Goal: Transaction & Acquisition: Purchase product/service

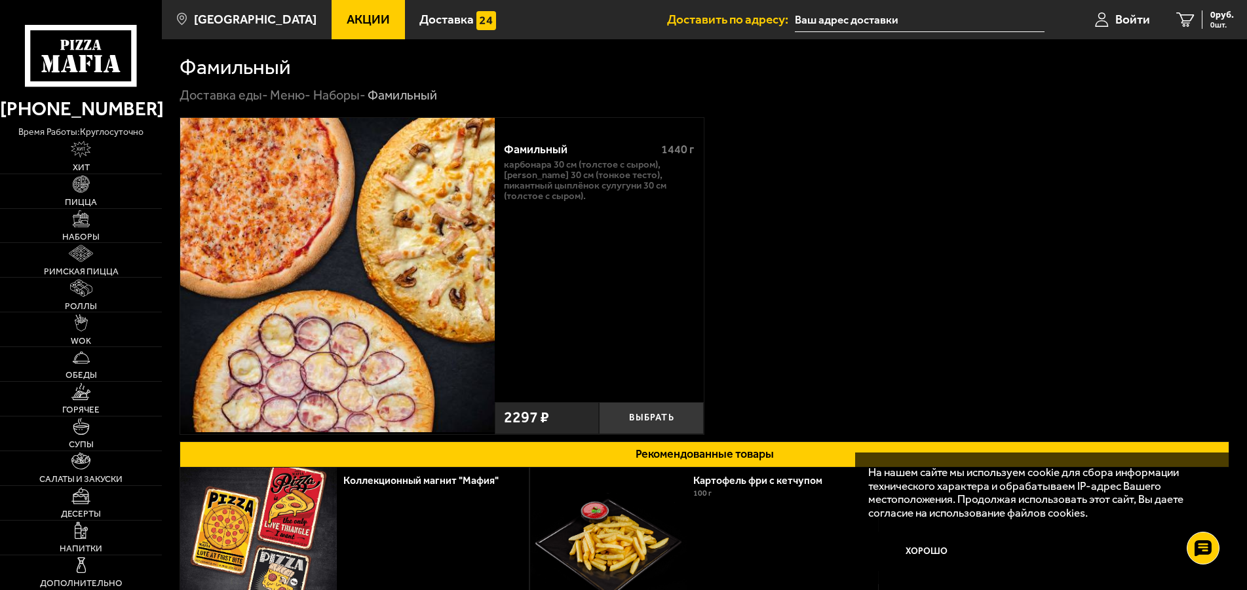
click at [348, 96] on link "Наборы -" at bounding box center [339, 95] width 52 height 16
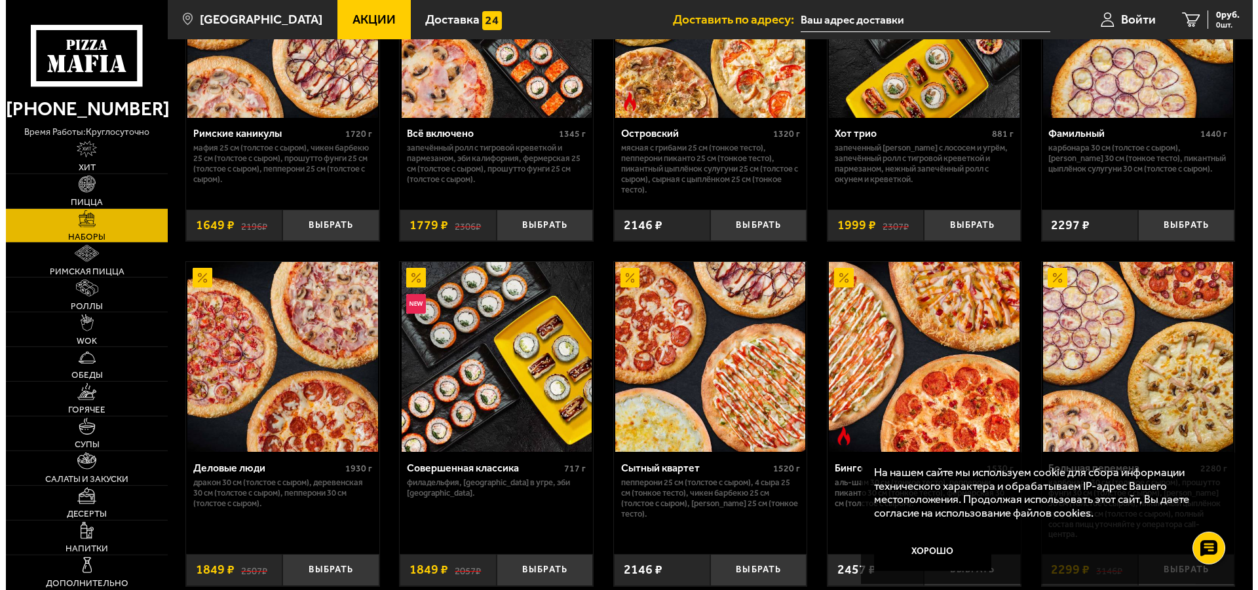
scroll to position [1043, 0]
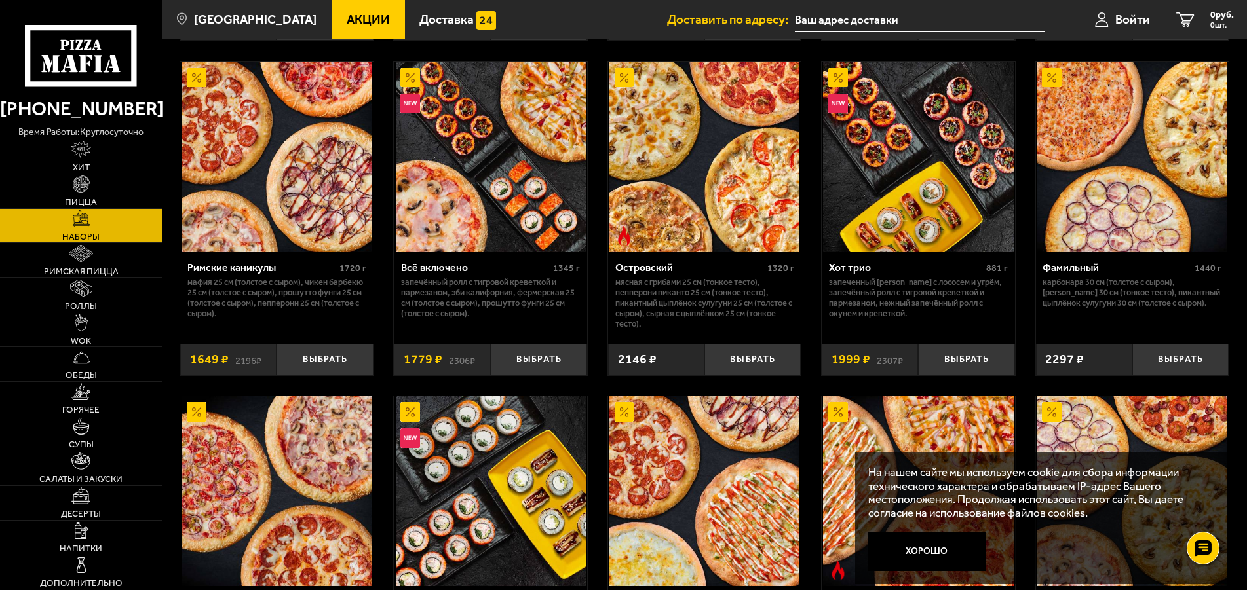
click at [312, 238] on img at bounding box center [276, 157] width 190 height 190
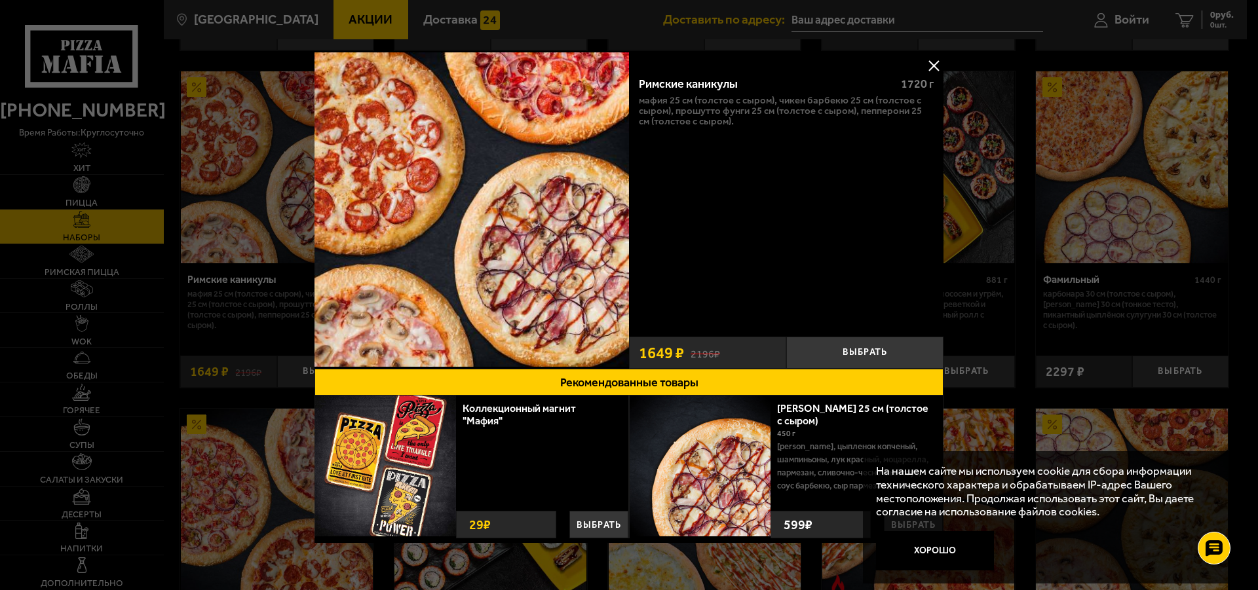
scroll to position [10, 0]
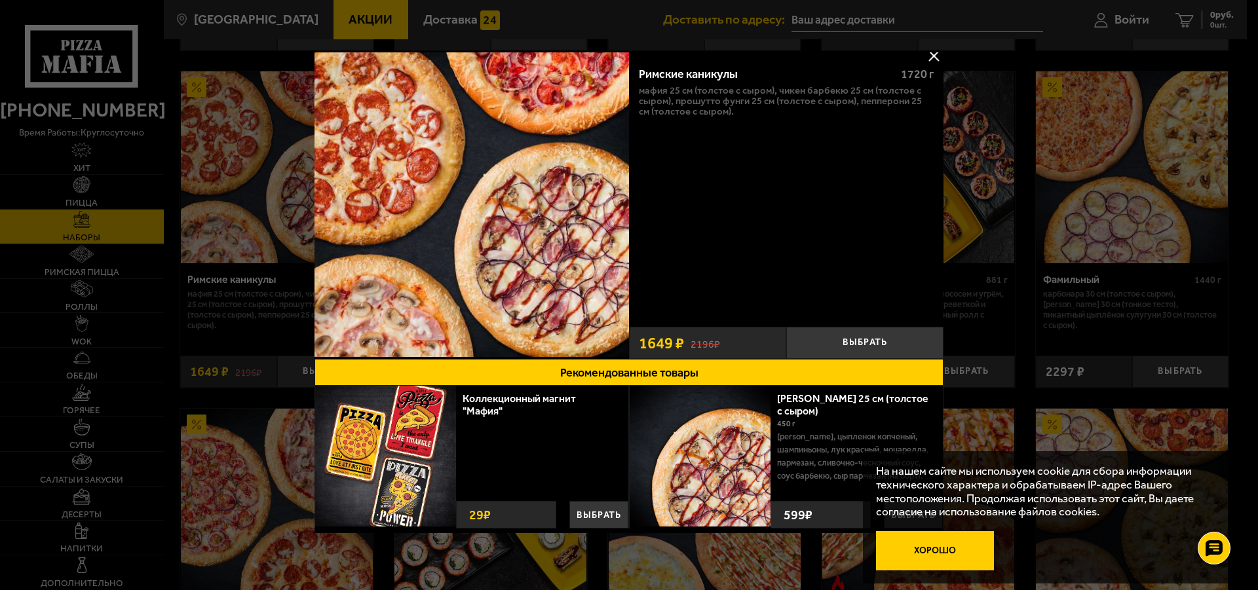
click at [981, 562] on button "Хорошо" at bounding box center [935, 550] width 118 height 39
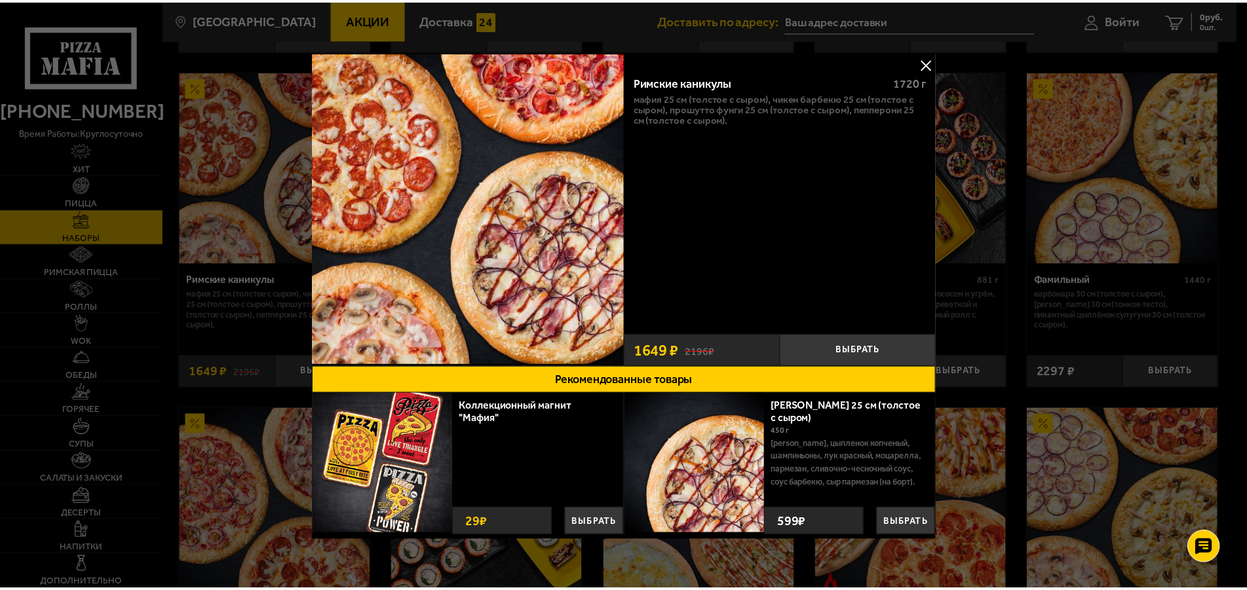
scroll to position [0, 0]
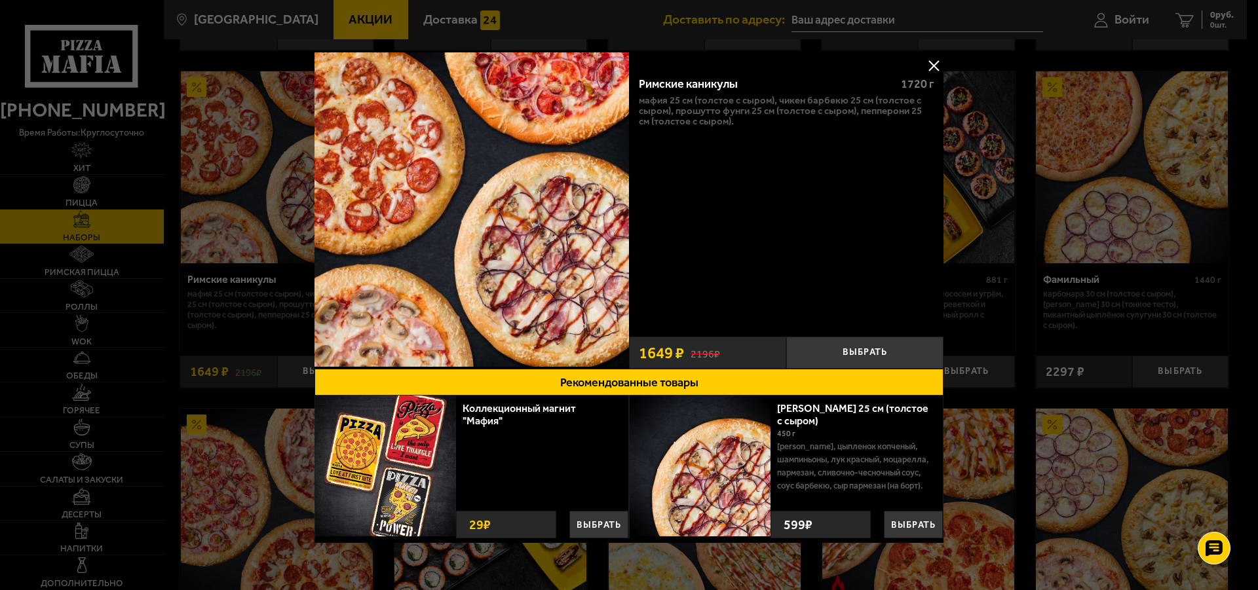
click at [488, 266] on img at bounding box center [471, 209] width 314 height 314
click at [716, 347] on div "2196 ₽ 1649 ₽" at bounding box center [707, 353] width 157 height 32
click at [810, 347] on button "Выбрать" at bounding box center [864, 353] width 157 height 32
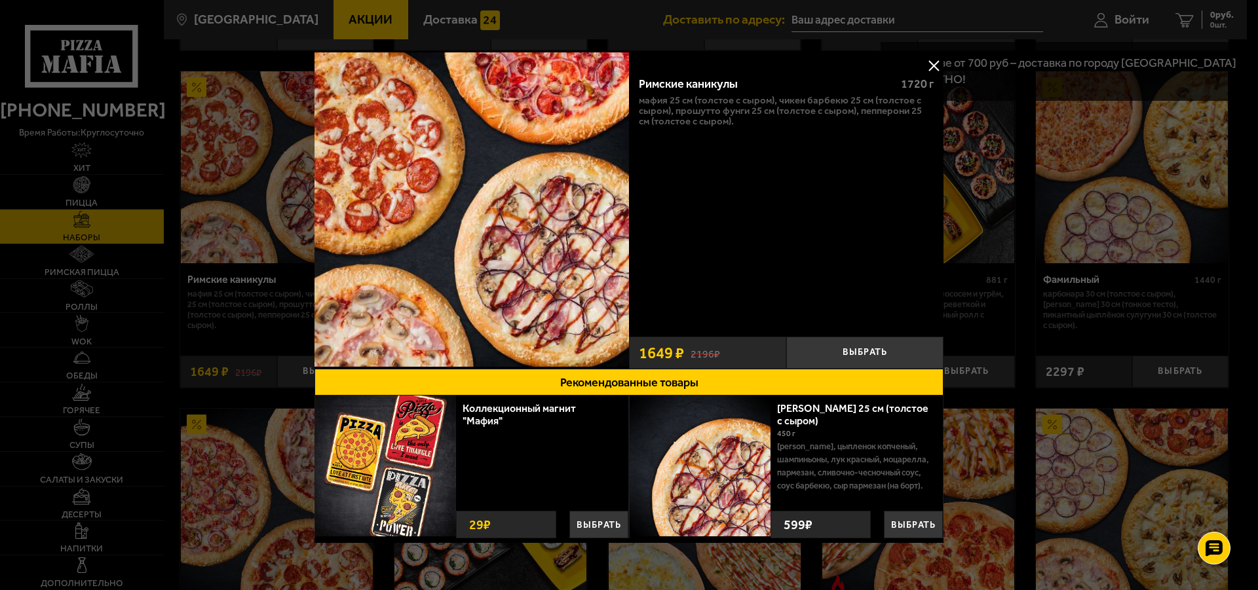
click at [924, 62] on button at bounding box center [934, 66] width 20 height 20
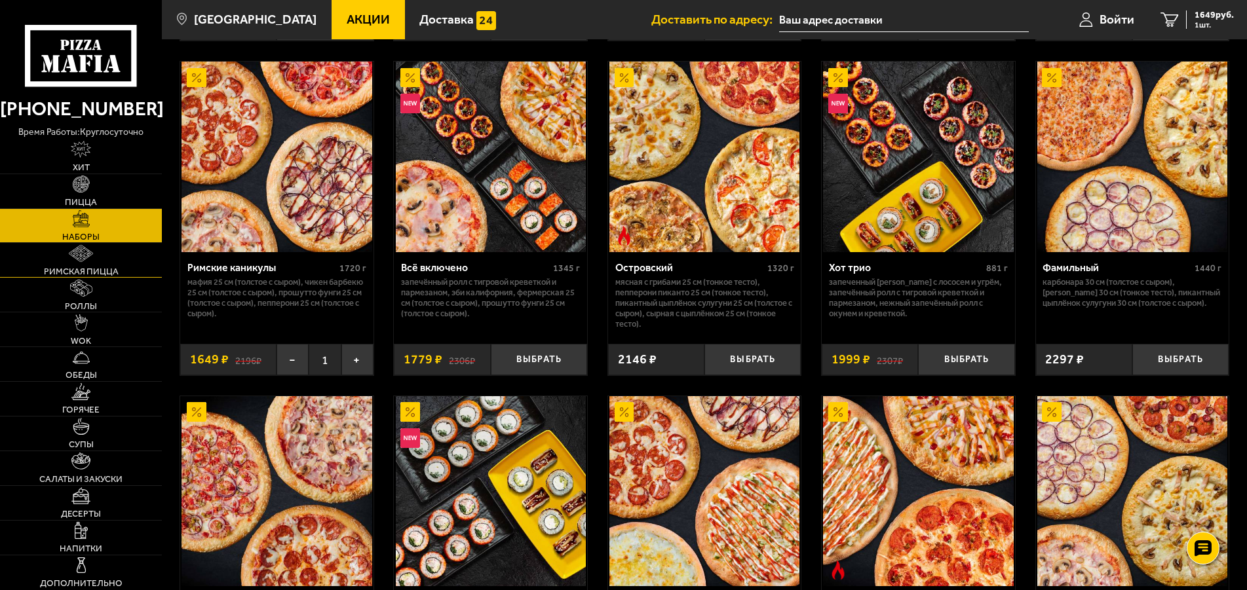
click at [85, 259] on img at bounding box center [81, 253] width 24 height 17
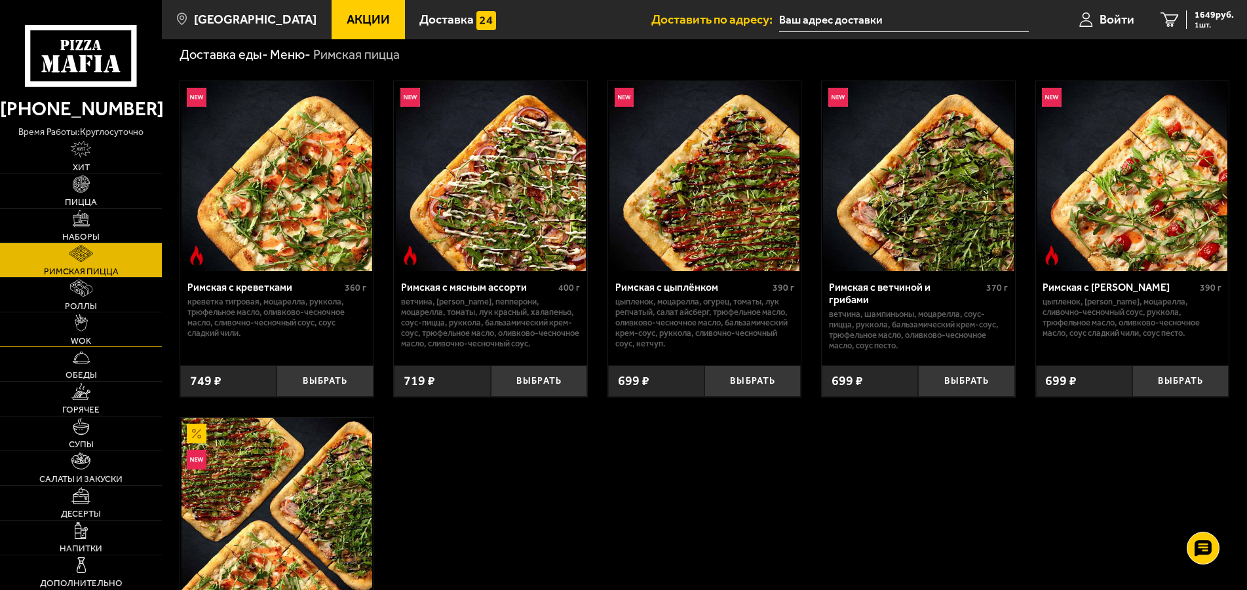
scroll to position [67, 0]
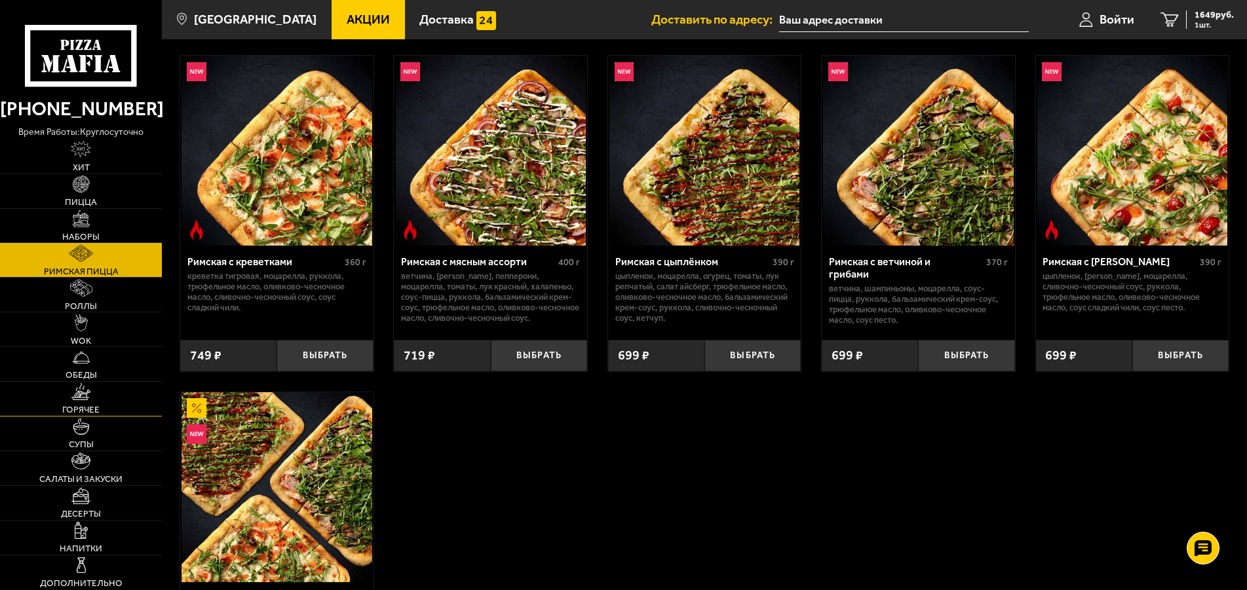
click at [99, 400] on link "Горячее" at bounding box center [81, 399] width 162 height 34
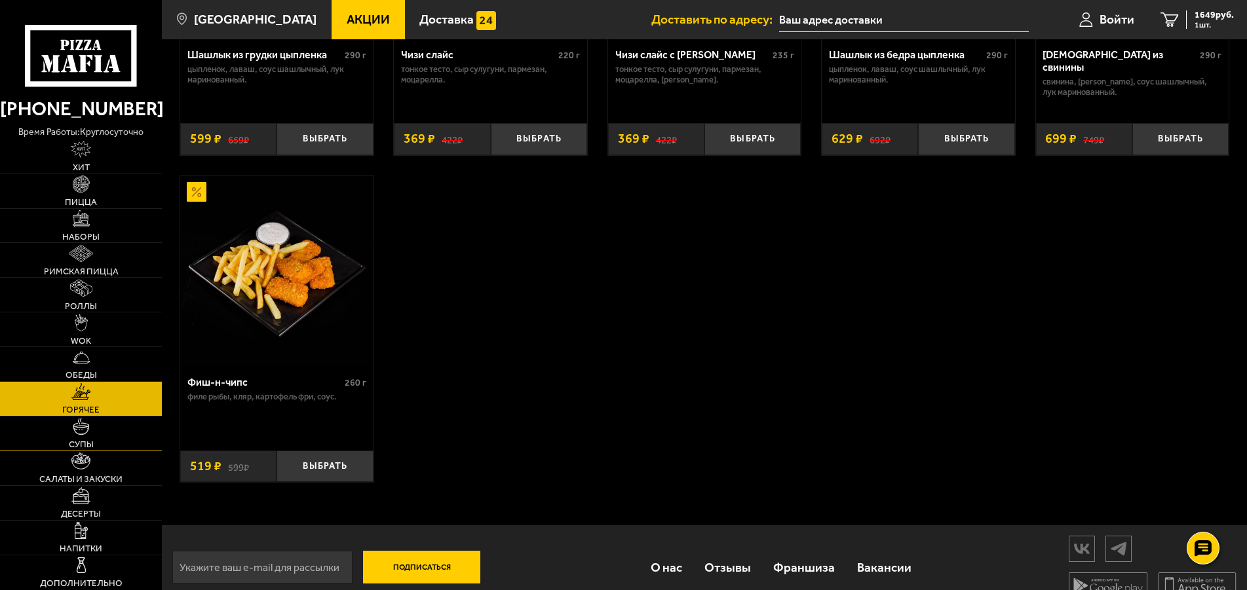
scroll to position [1042, 0]
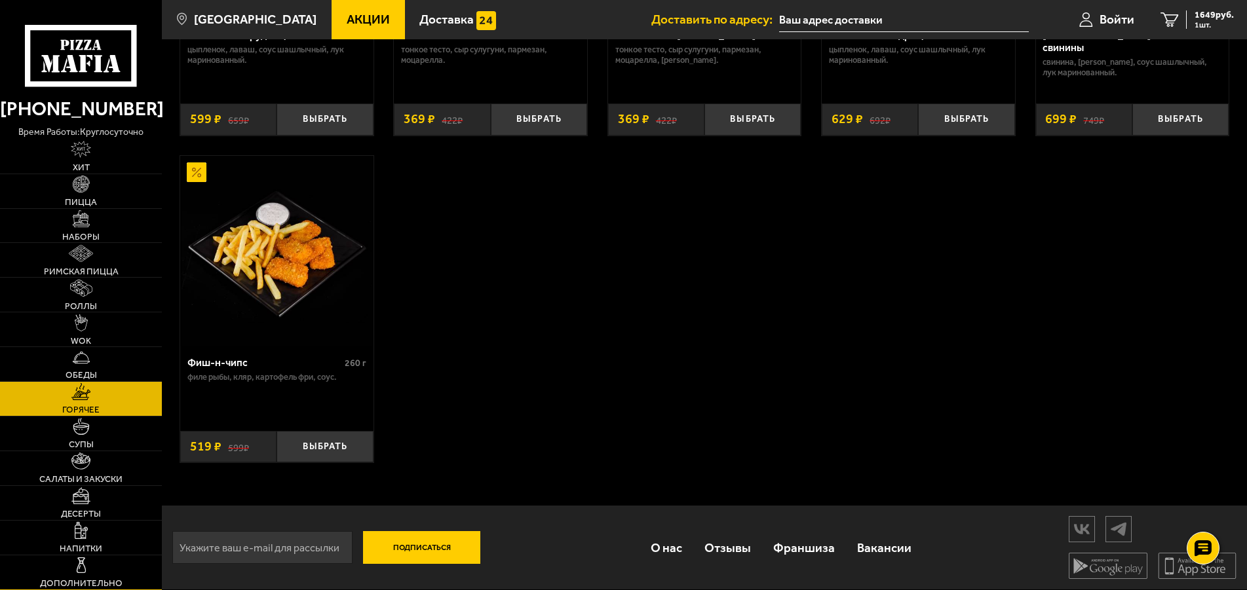
click at [97, 576] on link "Дополнительно" at bounding box center [81, 572] width 162 height 34
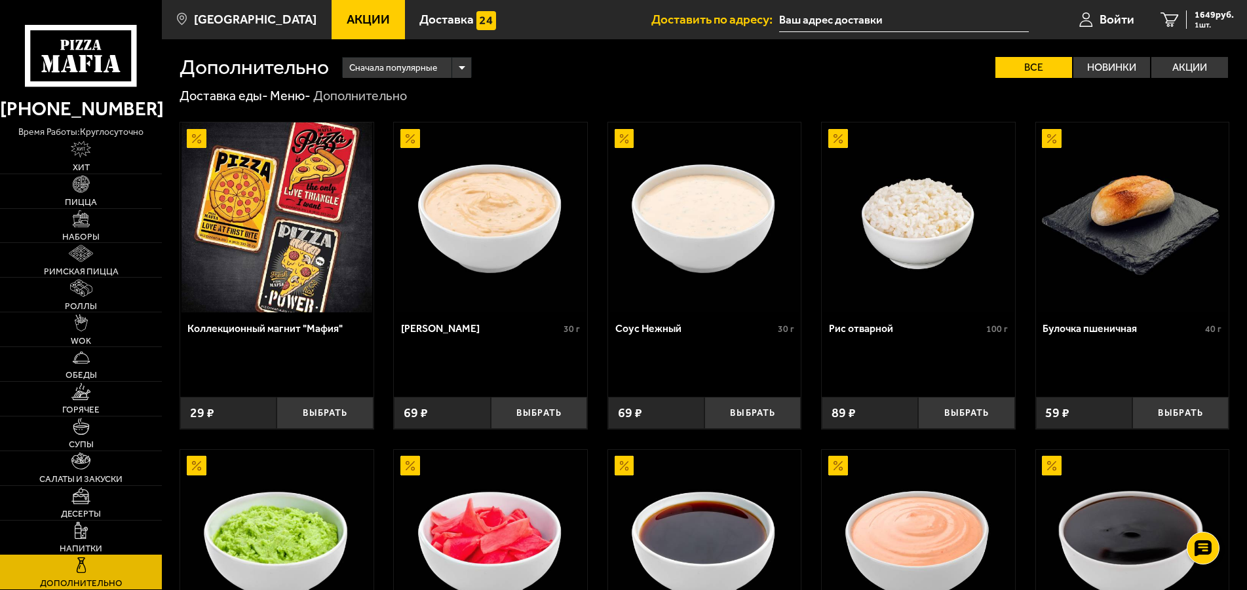
click at [75, 535] on link "Напитки" at bounding box center [81, 538] width 162 height 34
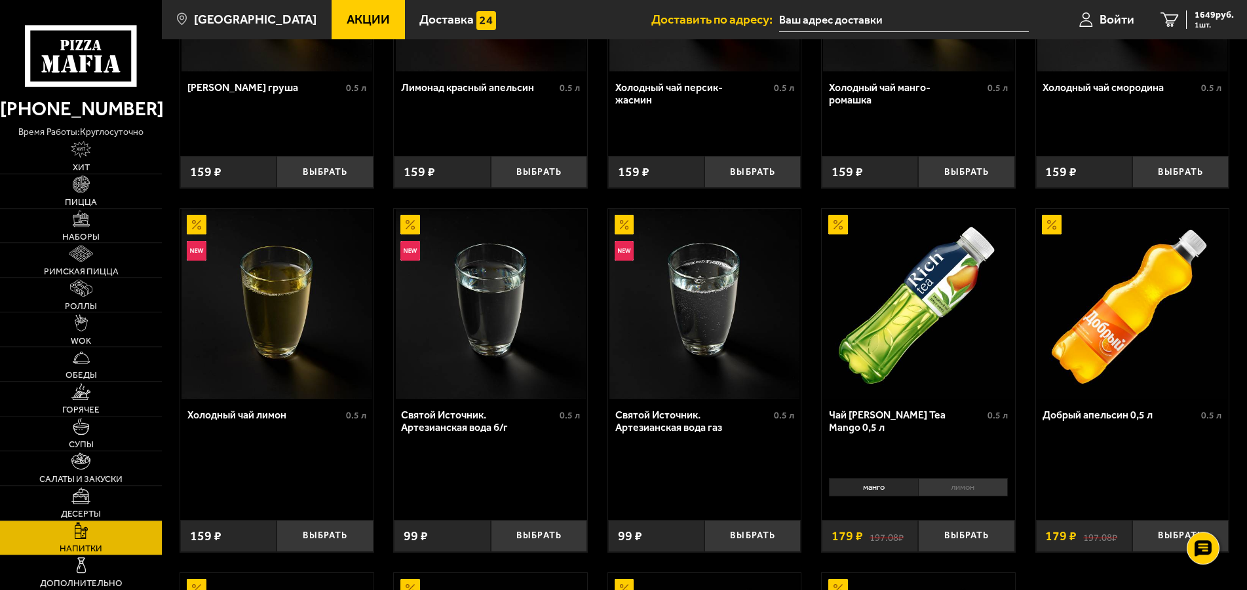
scroll to position [134, 0]
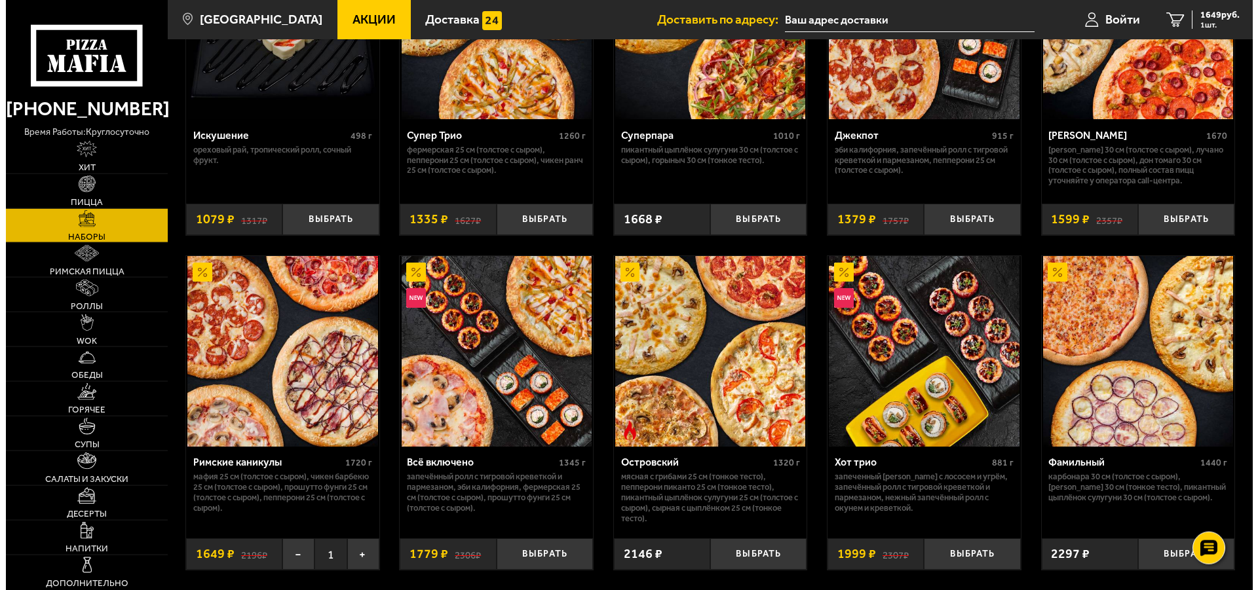
scroll to position [869, 0]
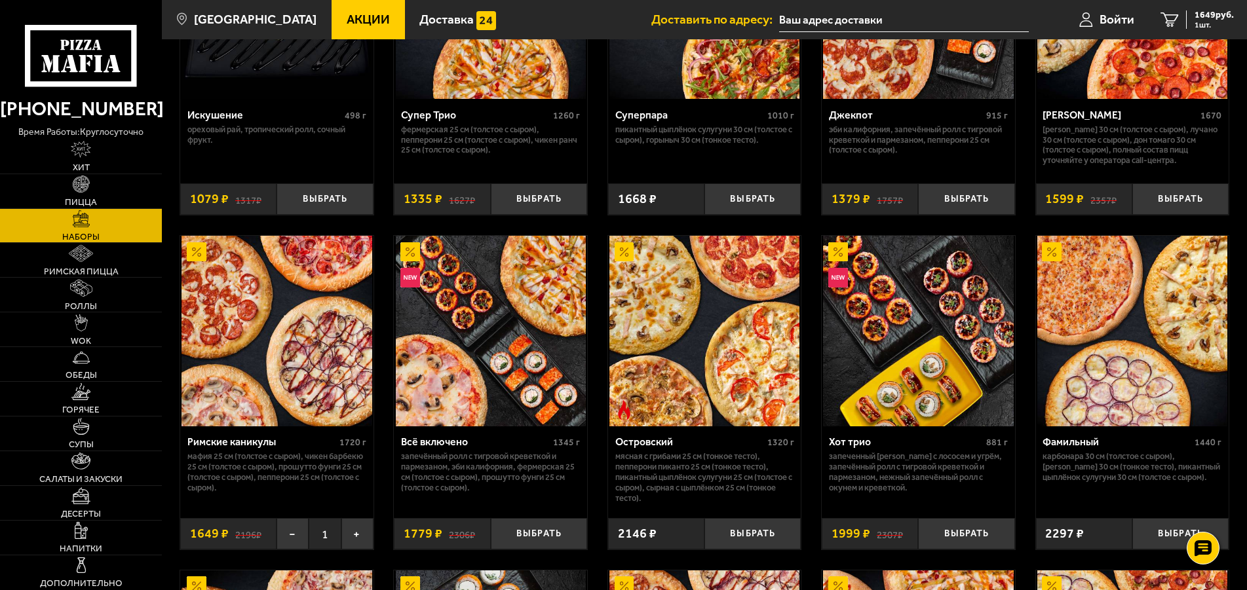
click at [278, 359] on img at bounding box center [276, 331] width 190 height 190
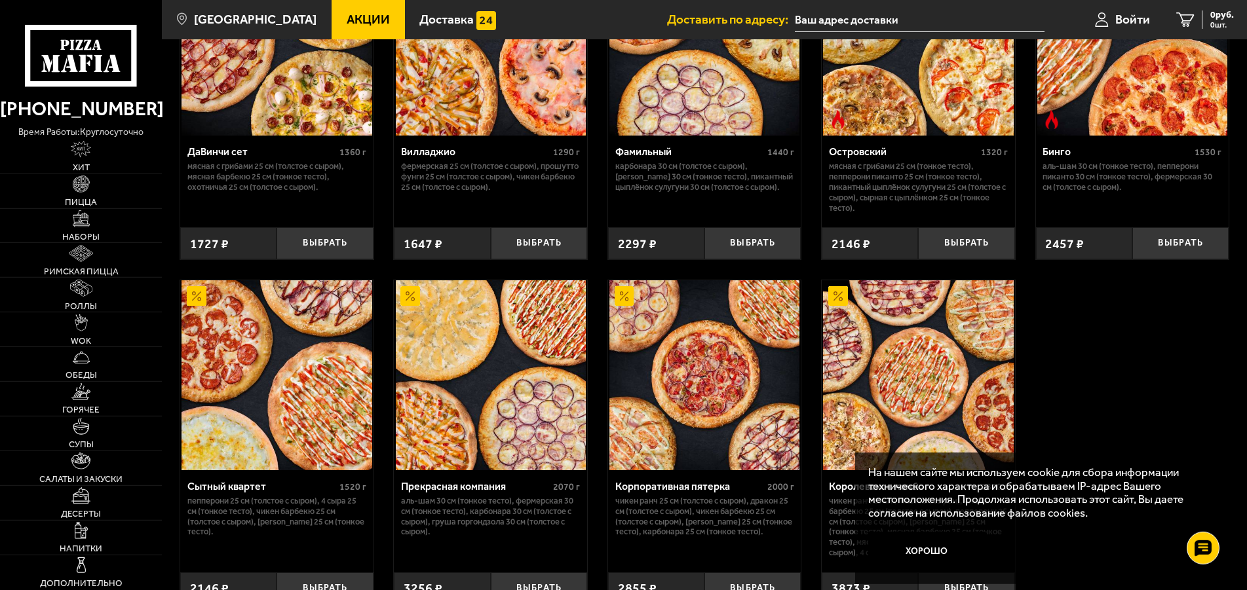
scroll to position [1009, 0]
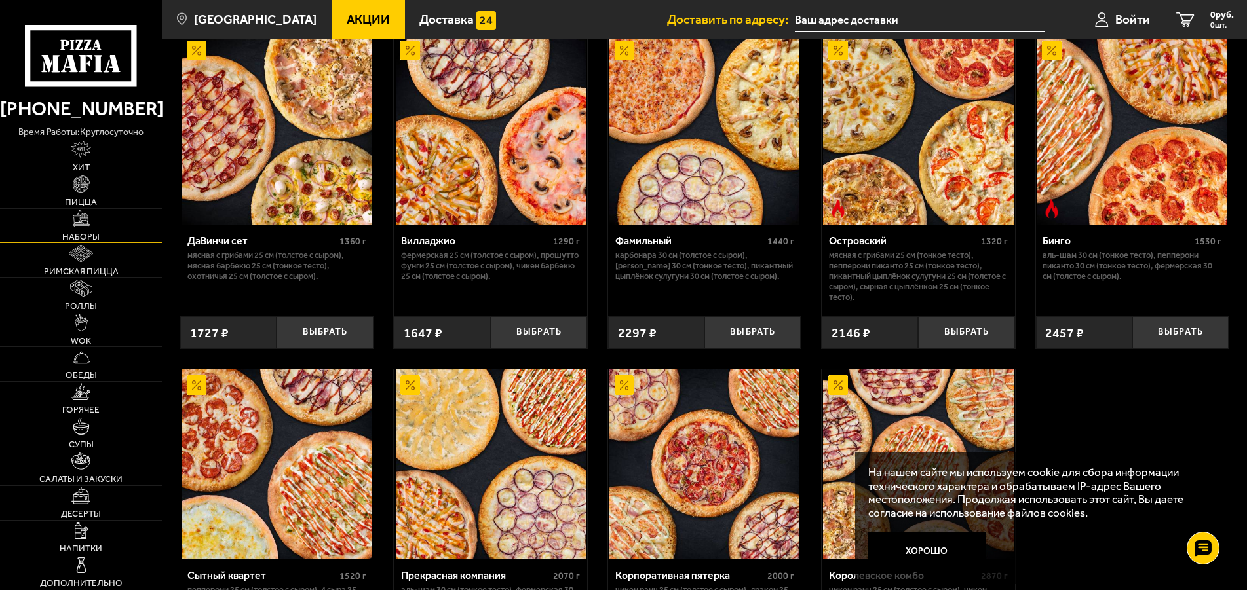
click at [77, 227] on img at bounding box center [81, 218] width 17 height 17
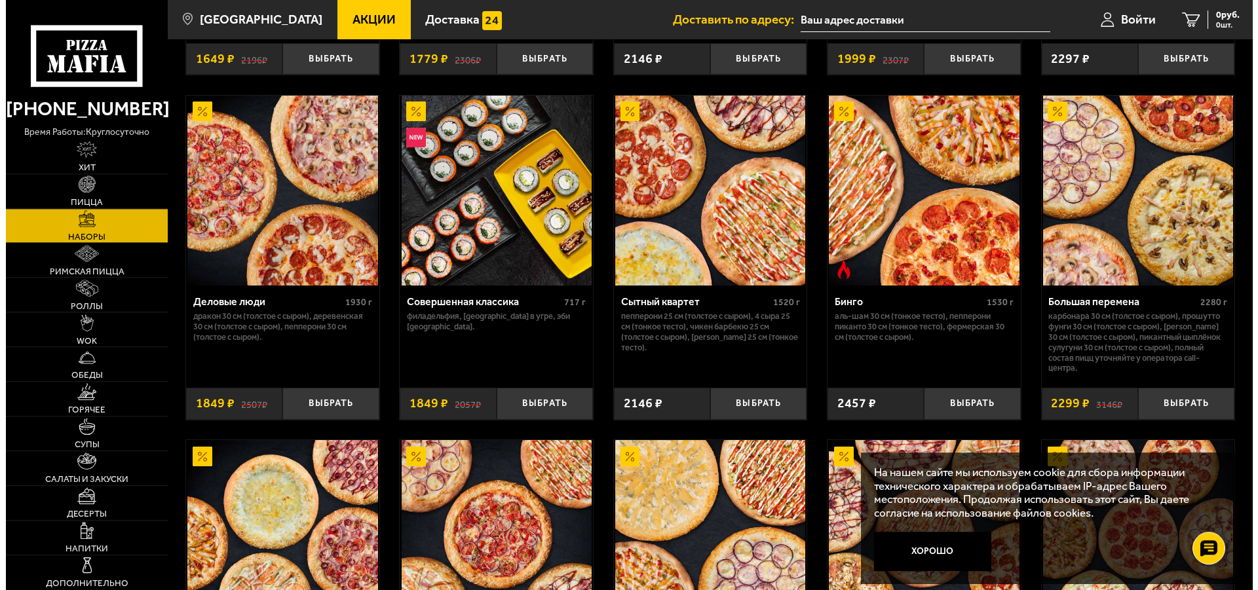
scroll to position [1403, 0]
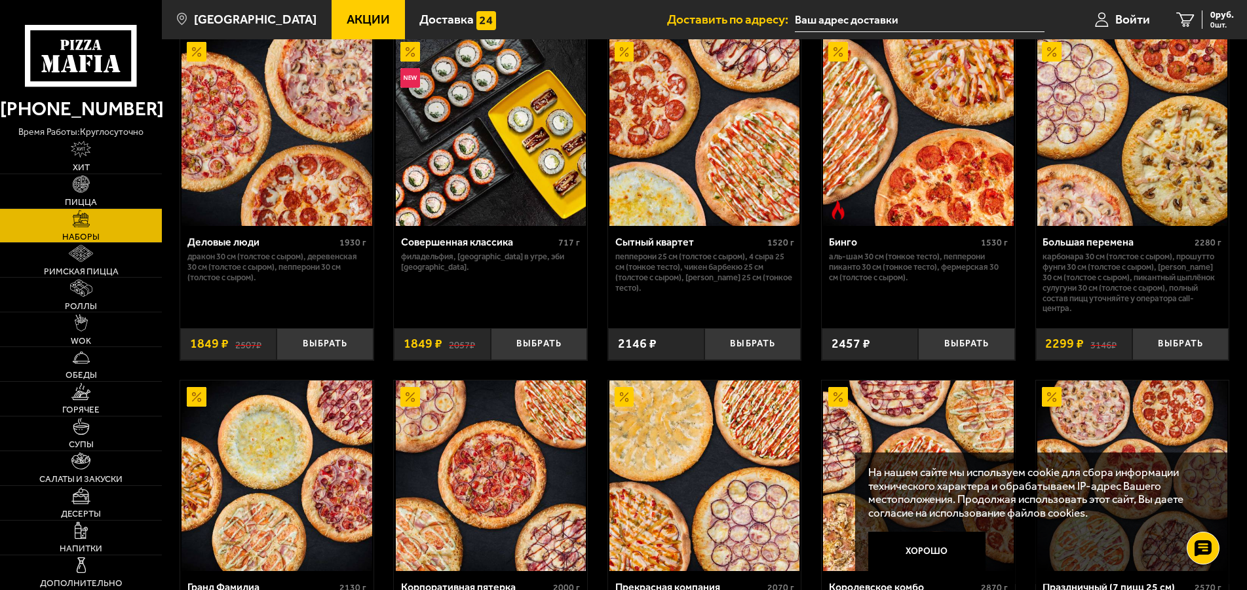
click at [727, 196] on img at bounding box center [704, 131] width 190 height 190
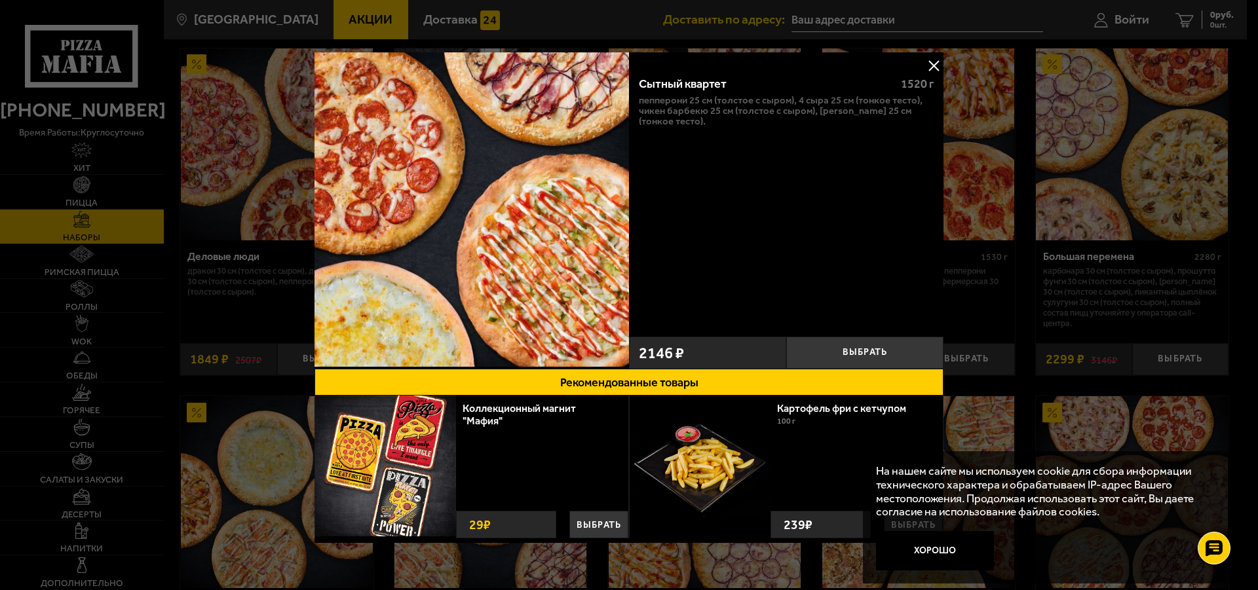
click at [924, 60] on button at bounding box center [934, 66] width 20 height 20
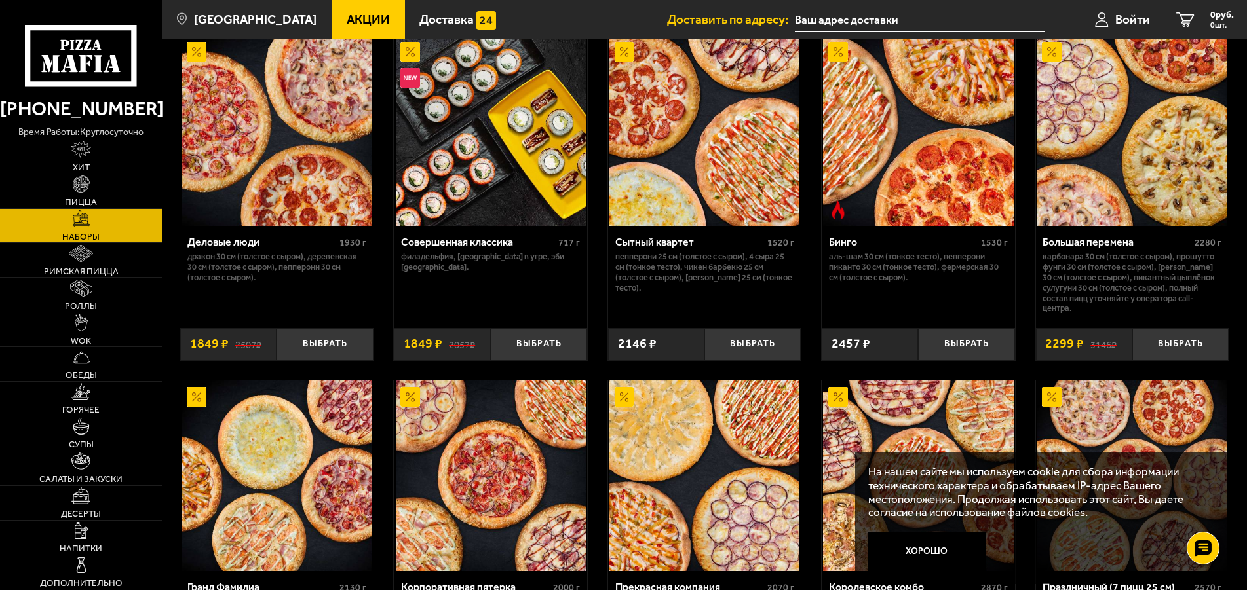
click at [688, 206] on img at bounding box center [704, 131] width 190 height 190
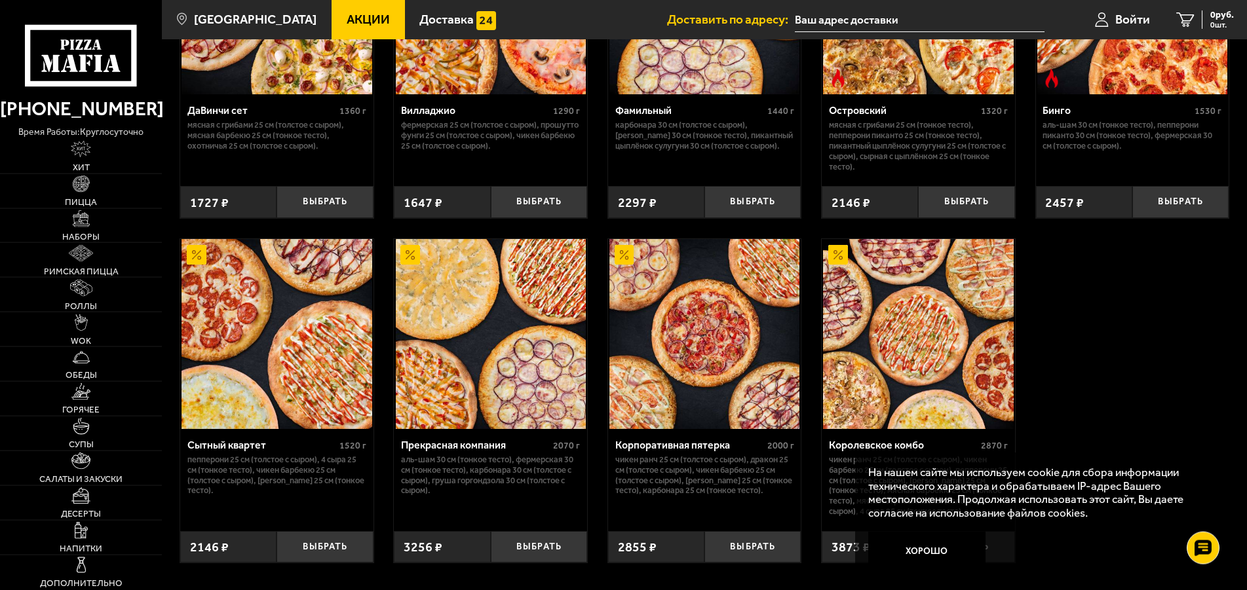
scroll to position [1277, 0]
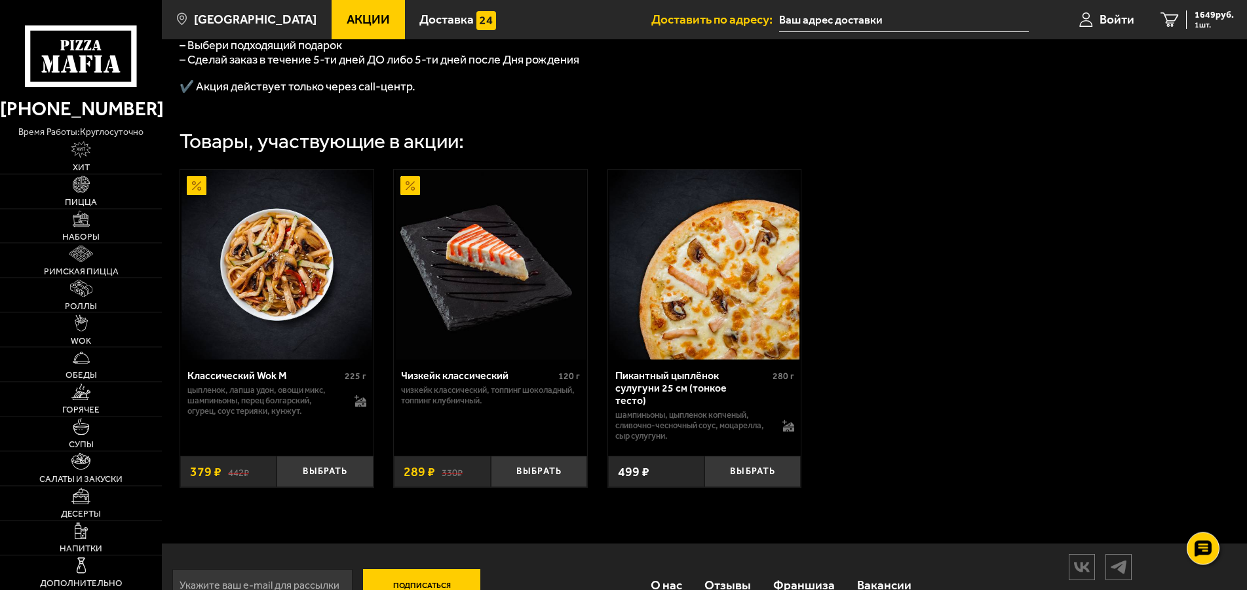
scroll to position [468, 0]
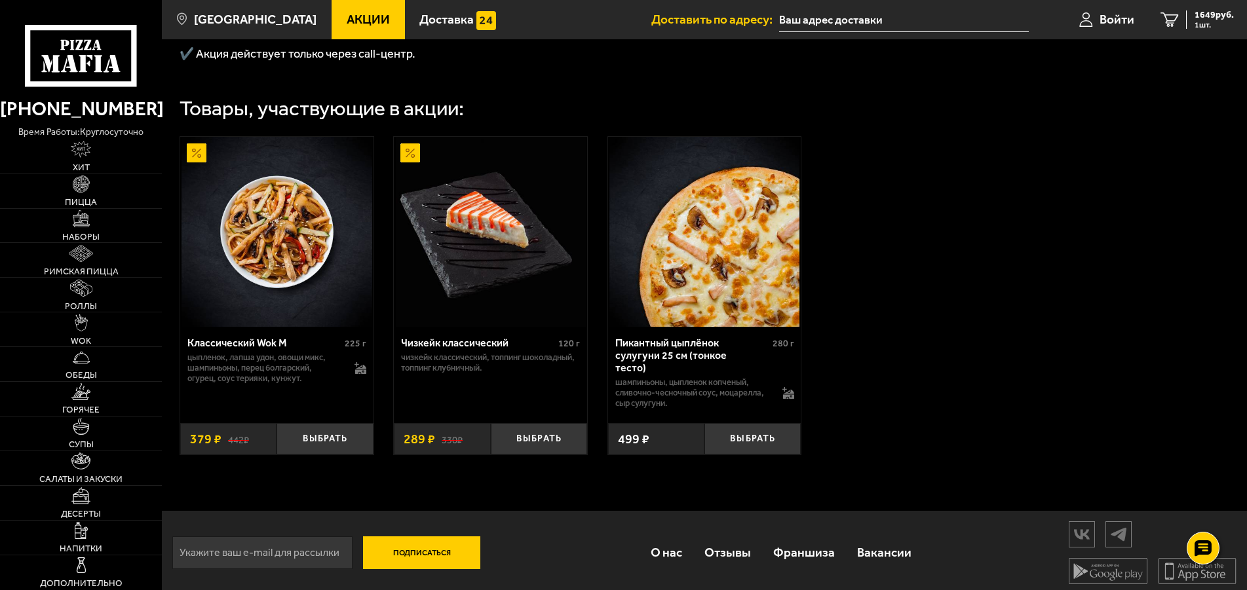
click at [722, 289] on img at bounding box center [704, 232] width 190 height 190
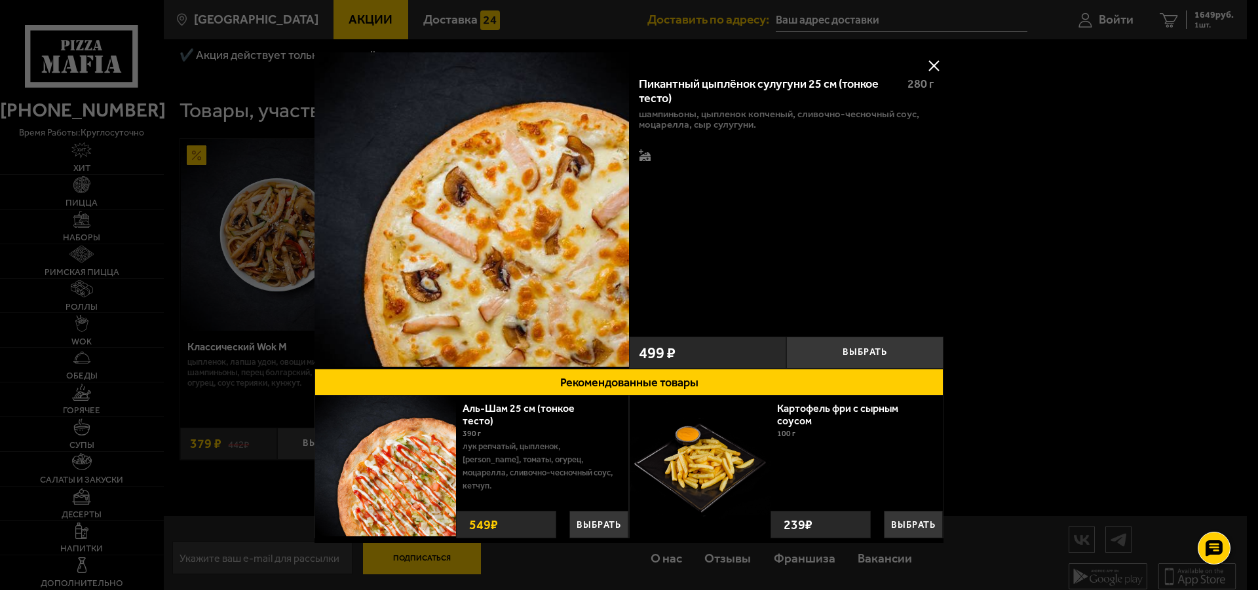
click at [924, 69] on button at bounding box center [934, 66] width 20 height 20
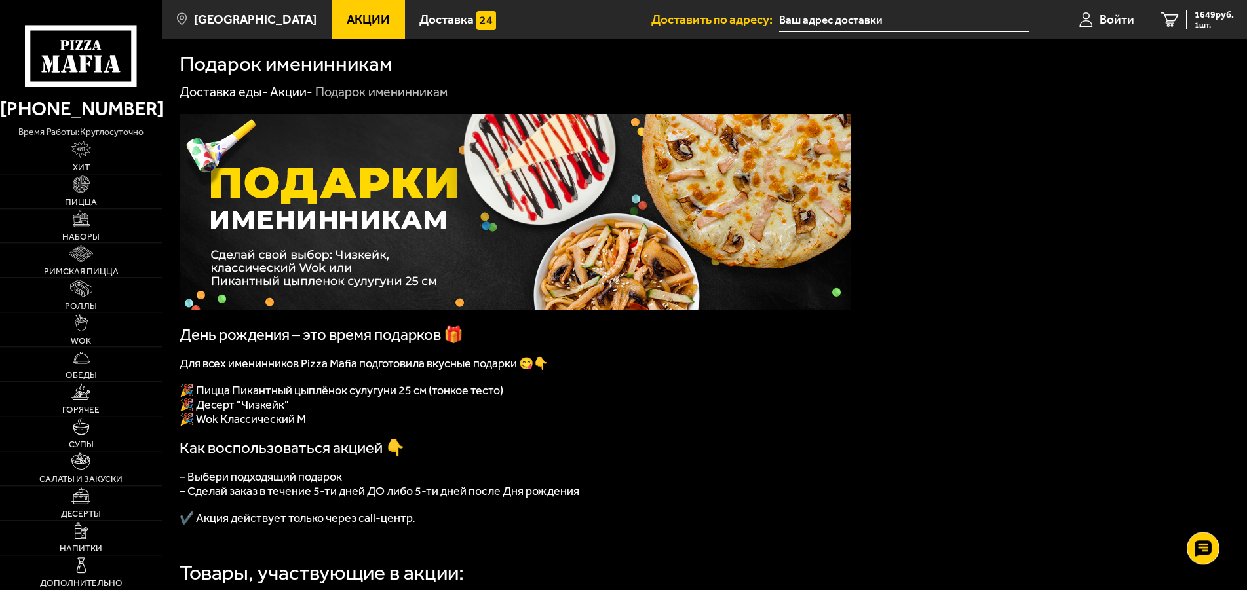
scroll to position [0, 0]
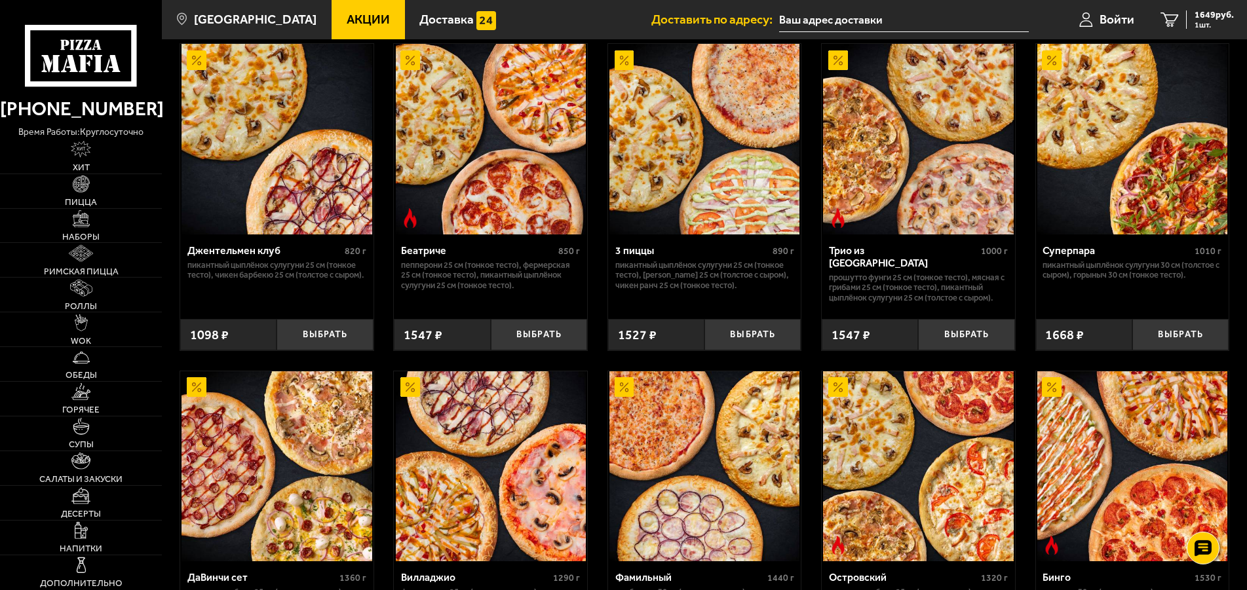
scroll to position [675, 0]
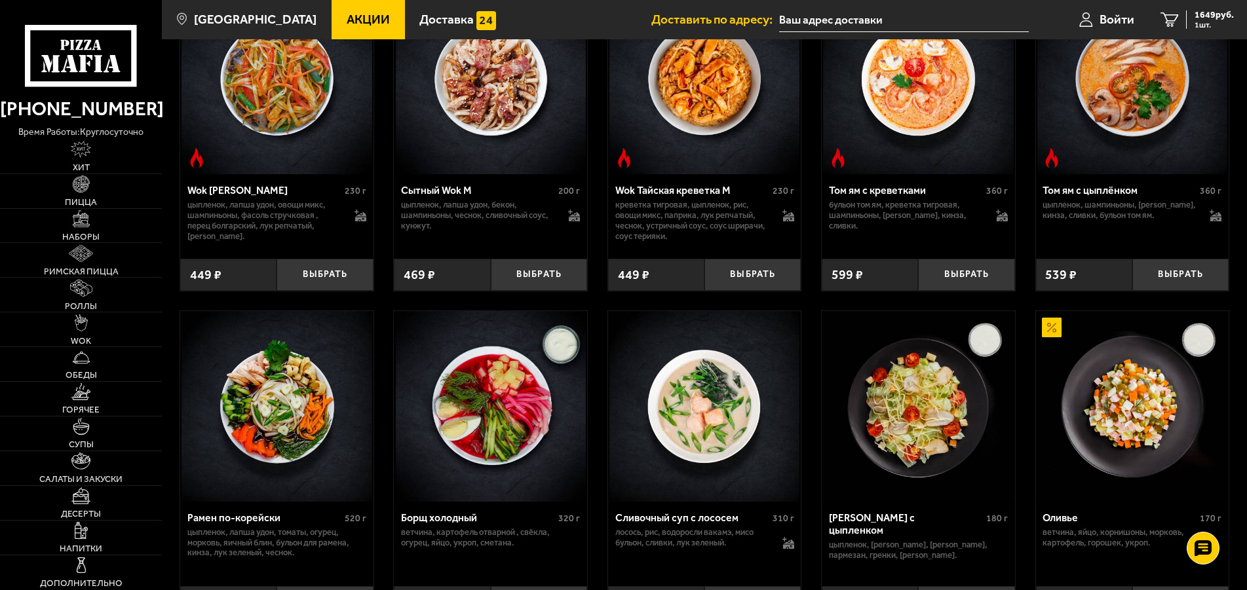
scroll to position [1721, 0]
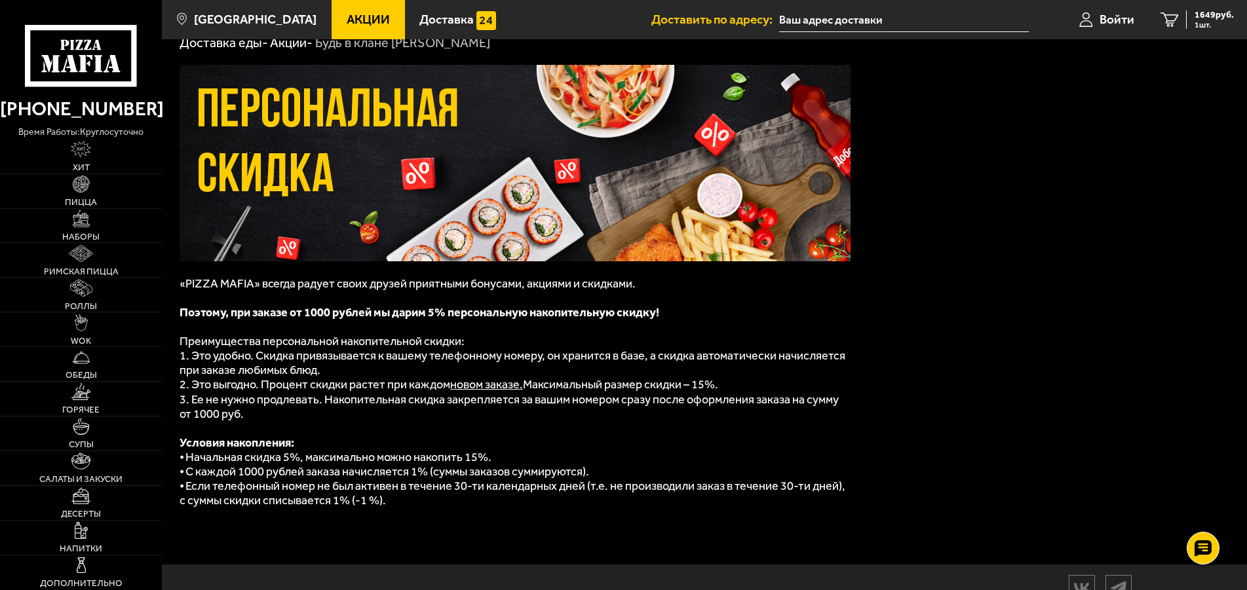
scroll to position [117, 0]
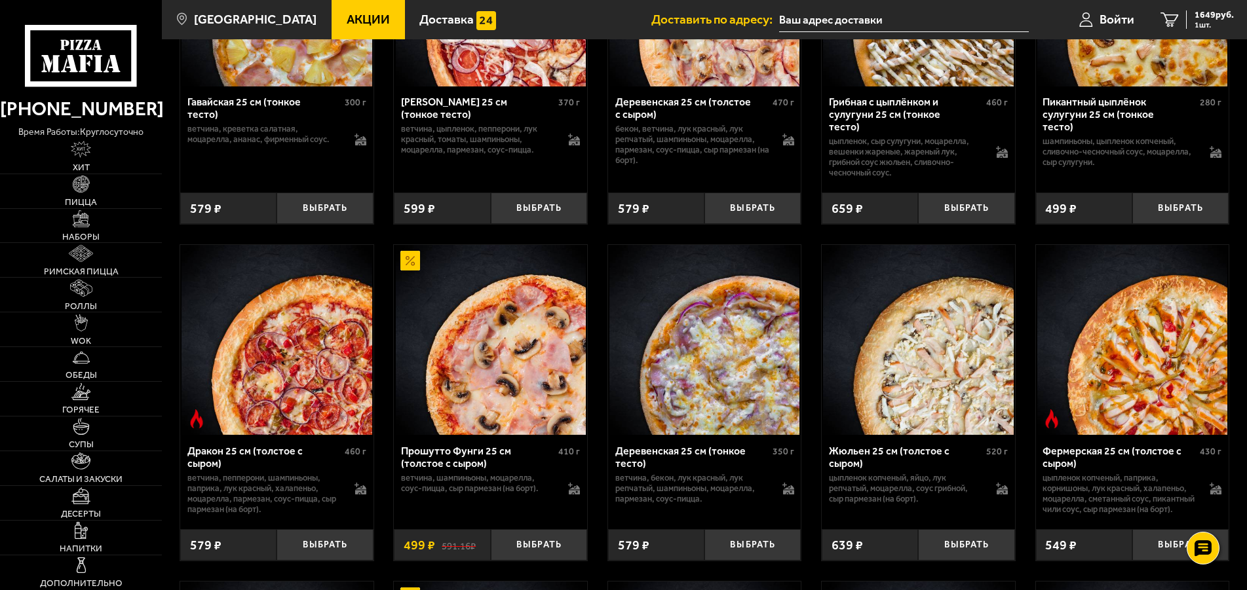
scroll to position [1871, 0]
